Goal: Task Accomplishment & Management: Use online tool/utility

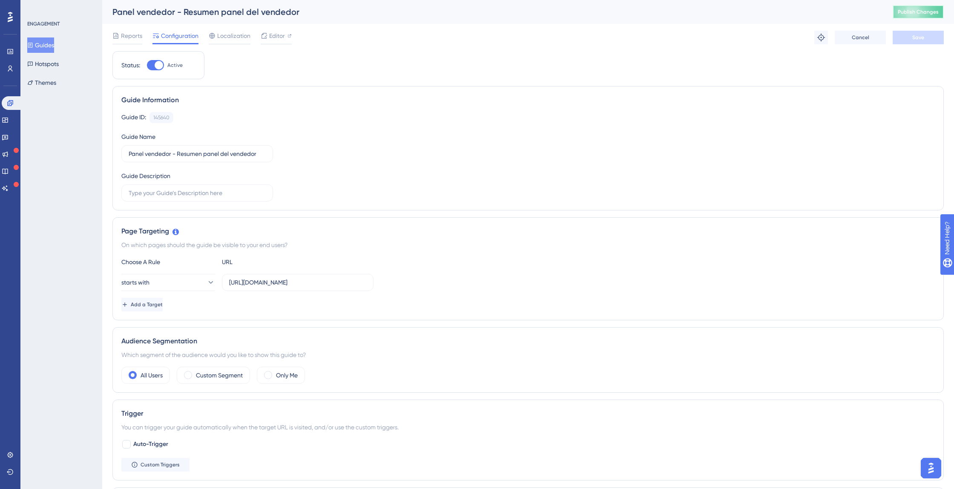
click at [910, 9] on span "Publish Changes" at bounding box center [918, 12] width 41 height 7
click at [53, 46] on button "Guides" at bounding box center [40, 44] width 27 height 15
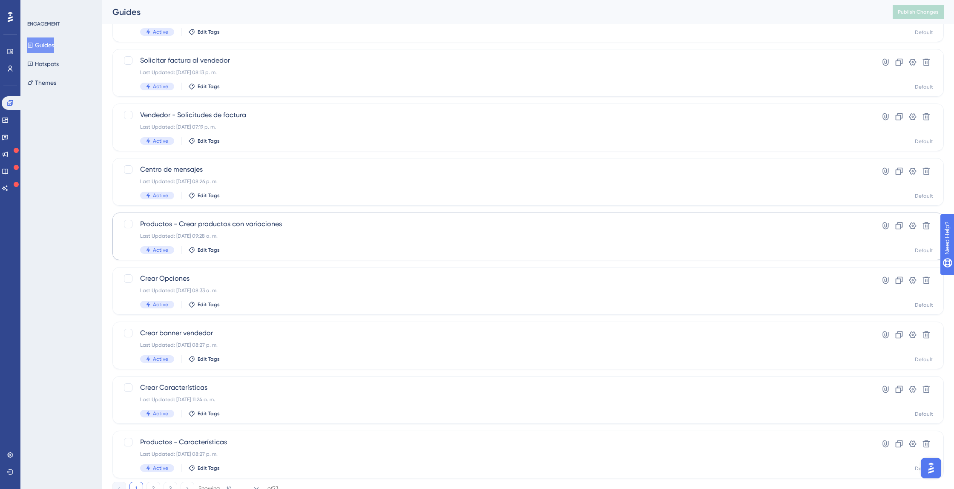
scroll to position [172, 0]
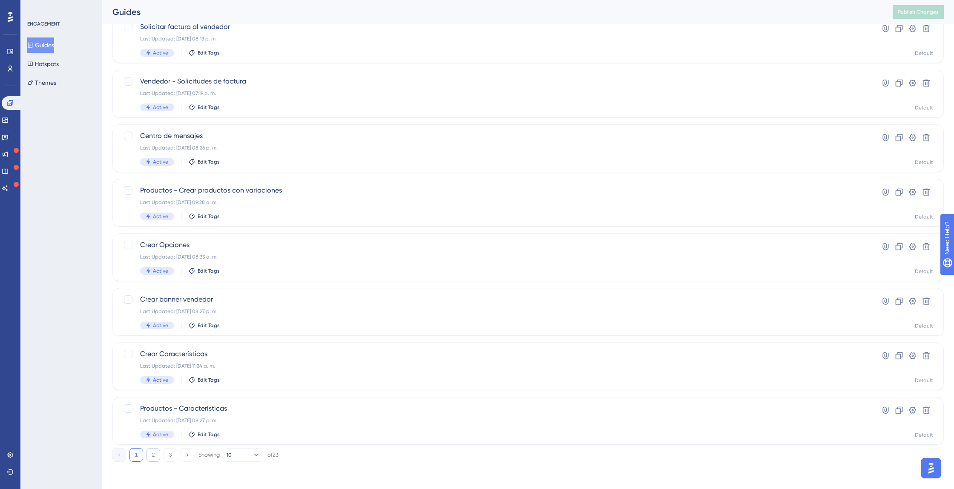
click at [153, 458] on button "2" at bounding box center [154, 455] width 14 height 14
click at [142, 454] on button "1" at bounding box center [136, 455] width 14 height 14
click at [153, 455] on button "2" at bounding box center [154, 455] width 14 height 14
click at [173, 406] on span "Crear métodos de envío" at bounding box center [494, 408] width 708 height 10
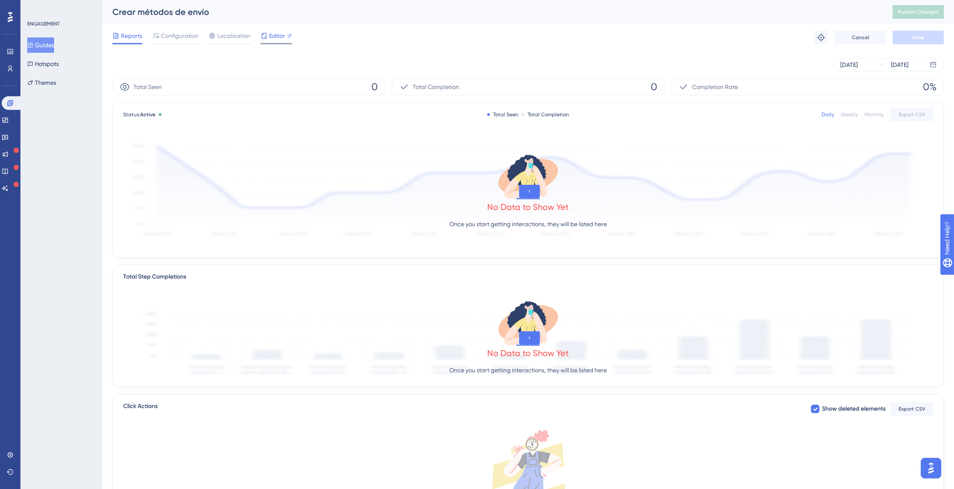
click at [278, 33] on span "Editor" at bounding box center [277, 36] width 16 height 10
